Goal: Task Accomplishment & Management: Use online tool/utility

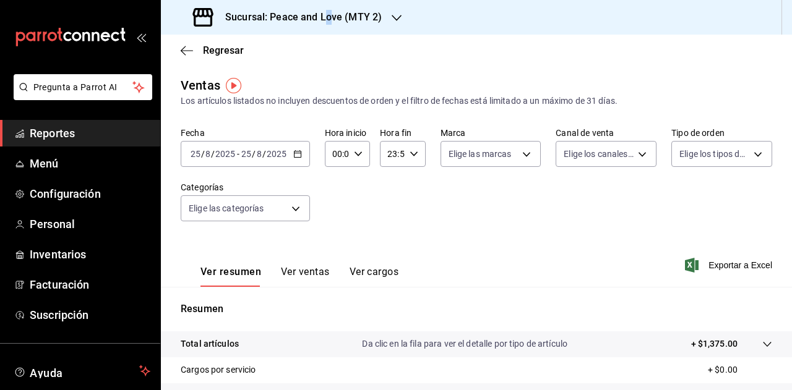
click at [328, 13] on h3 "Sucursal: Peace and Love (MTY 2)" at bounding box center [298, 17] width 166 height 15
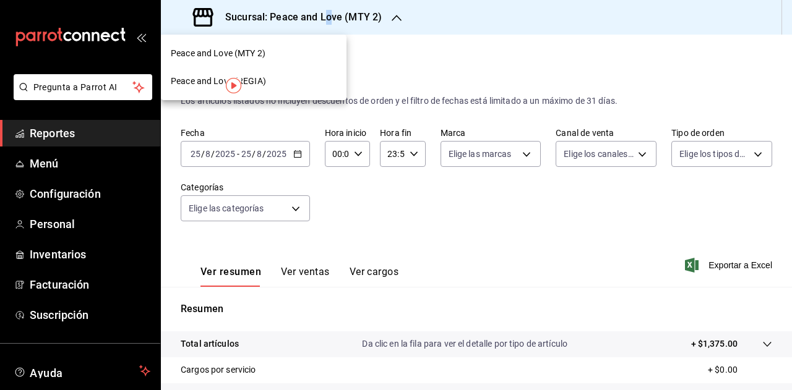
click at [265, 51] on span "Peace and Love (MTY 2)" at bounding box center [218, 53] width 95 height 13
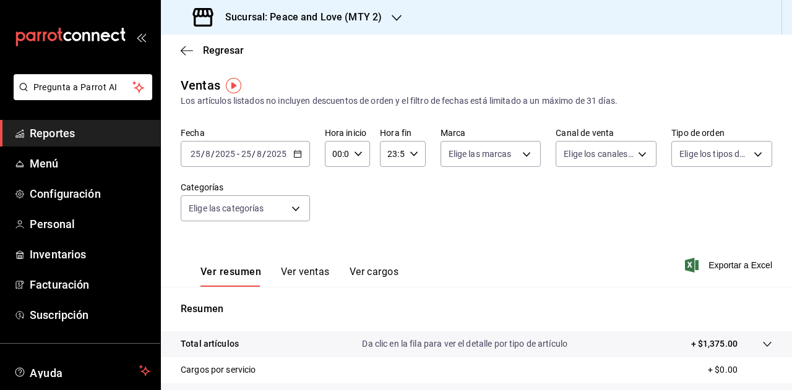
click at [342, 11] on h3 "Sucursal: Peace and Love (MTY 2)" at bounding box center [298, 17] width 166 height 15
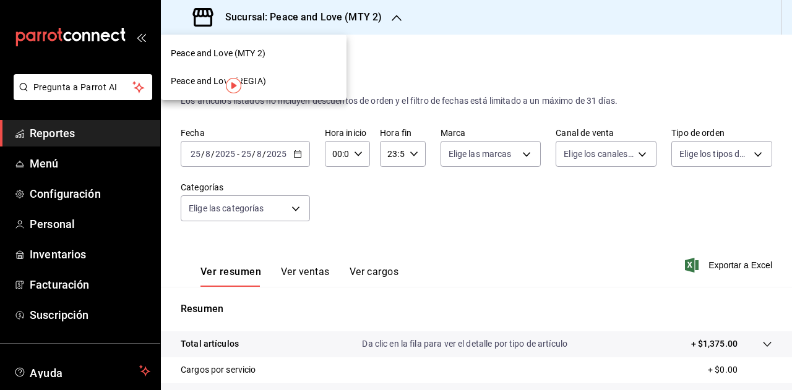
click at [265, 80] on div "Peace and Love (REGIA)" at bounding box center [254, 81] width 166 height 13
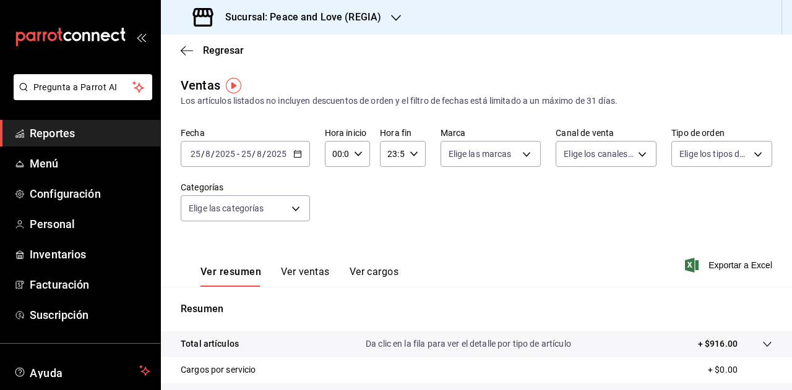
click at [347, 20] on h3 "Sucursal: Peace and Love (REGIA)" at bounding box center [298, 17] width 166 height 15
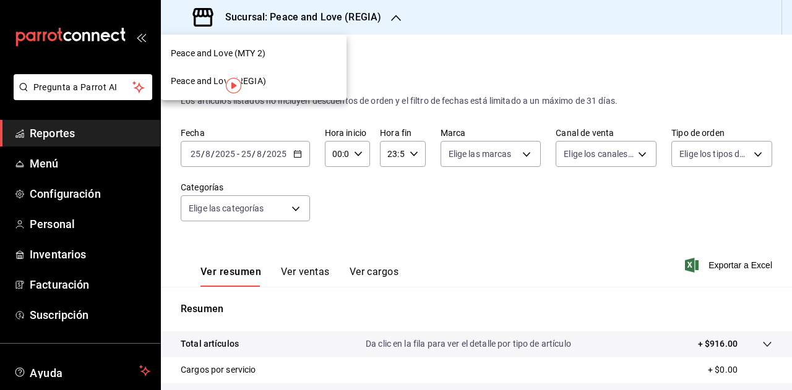
click at [275, 49] on div "Peace and Love (MTY 2)" at bounding box center [254, 53] width 166 height 13
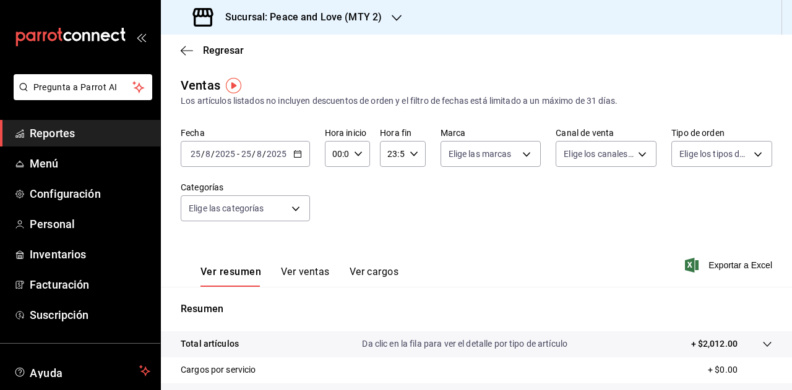
click at [387, 23] on div "Sucursal: Peace and Love (MTY 2)" at bounding box center [289, 17] width 236 height 35
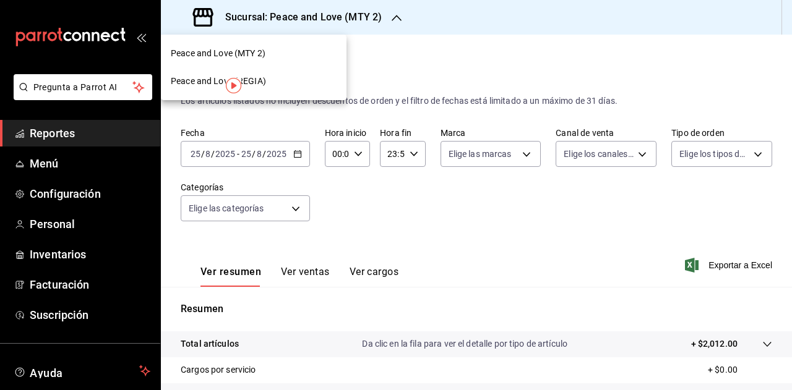
click at [265, 80] on span "Peace and Love (REGIA)" at bounding box center [218, 81] width 95 height 13
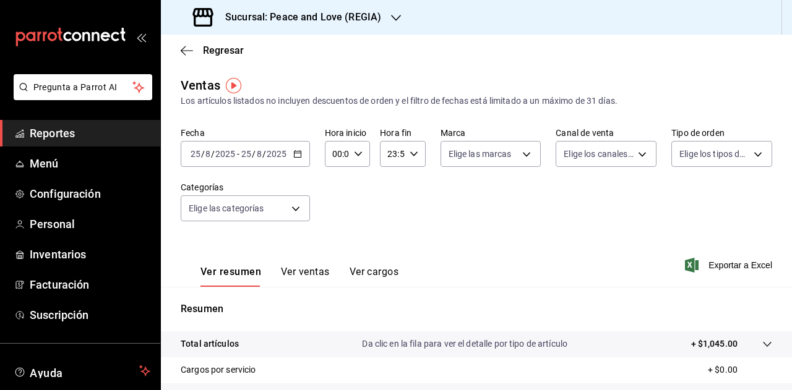
click at [361, 22] on h3 "Sucursal: Peace and Love (REGIA)" at bounding box center [298, 17] width 166 height 15
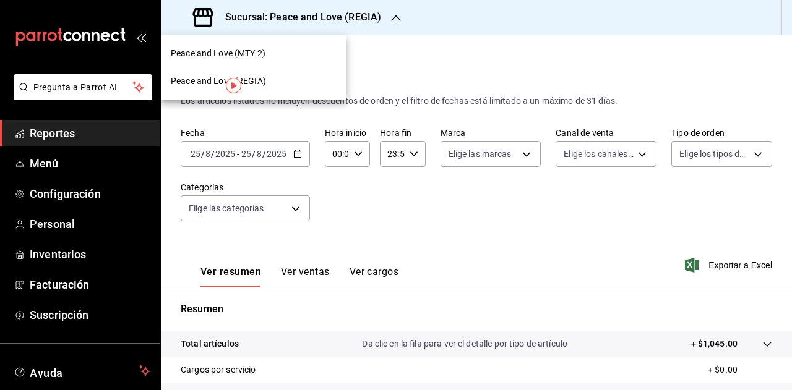
click at [259, 56] on span "Peace and Love (MTY 2)" at bounding box center [218, 53] width 95 height 13
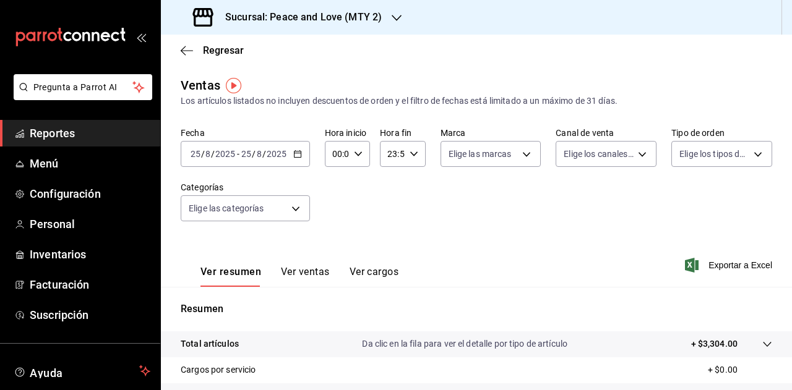
click at [293, 270] on button "Ver ventas" at bounding box center [305, 276] width 49 height 21
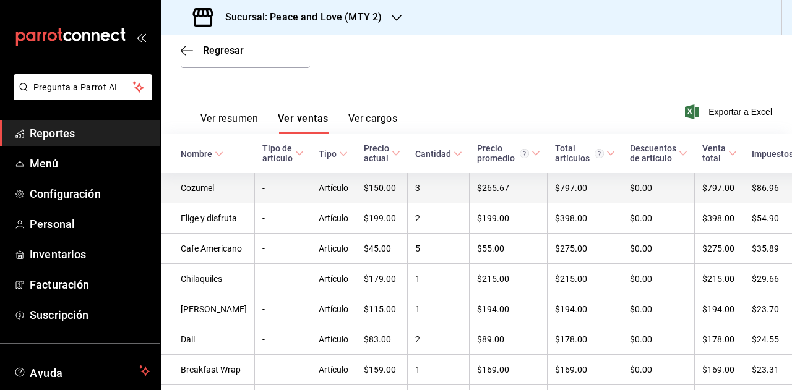
scroll to position [186, 0]
